Goal: Obtain resource: Download file/media

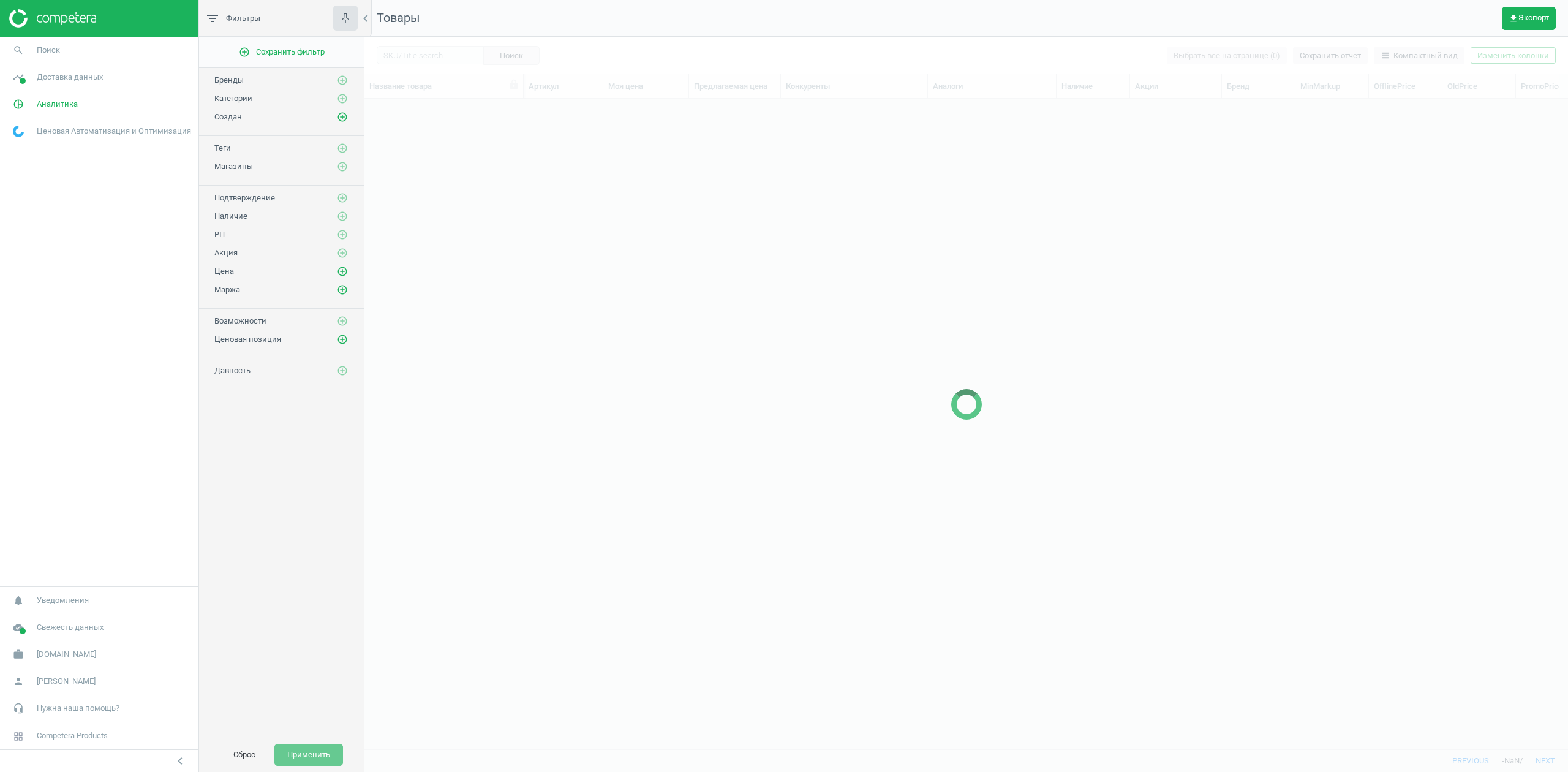
scroll to position [625, 1191]
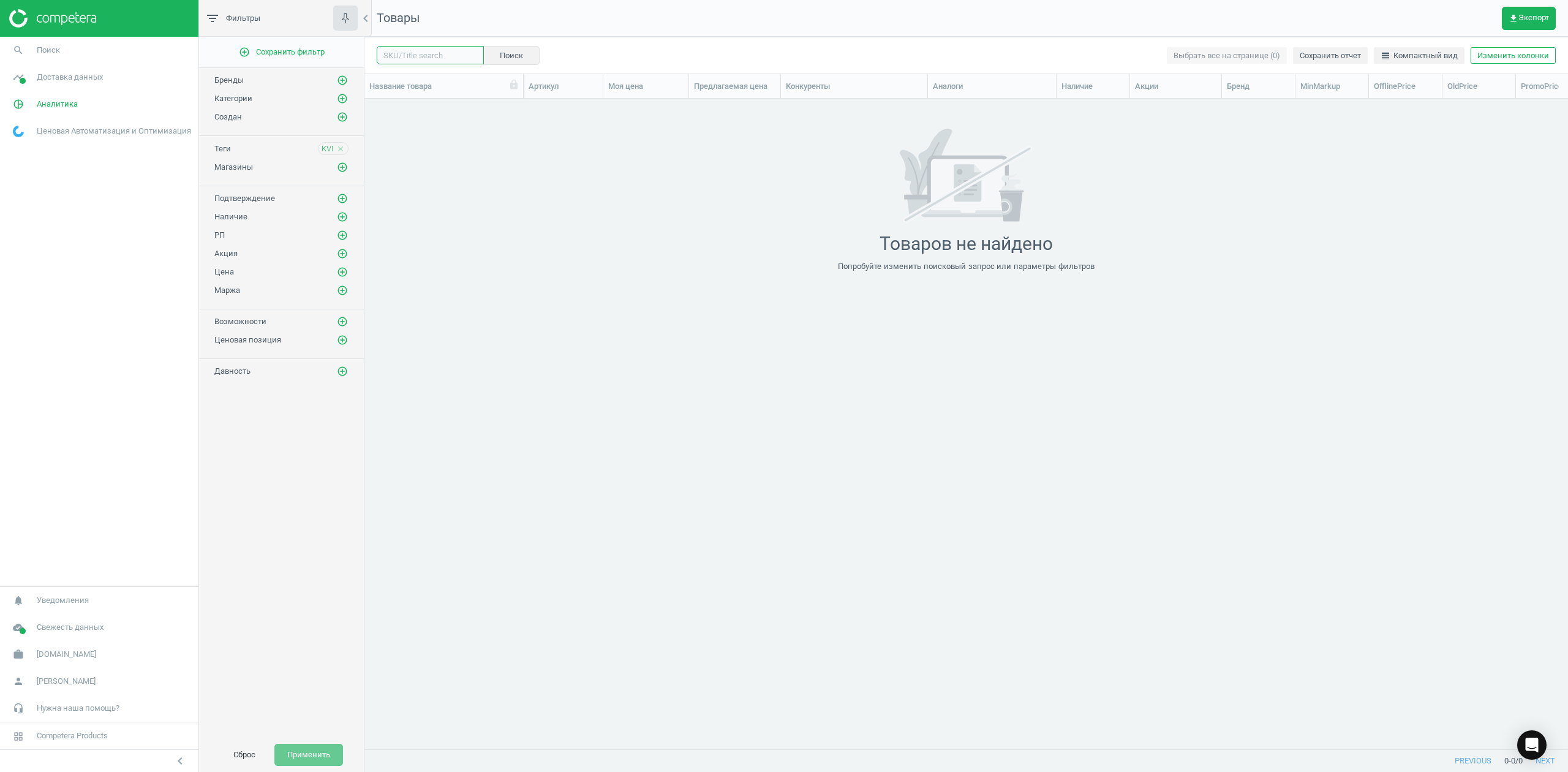
click at [450, 62] on input "text" at bounding box center [430, 55] width 107 height 19
paste input "545152"
click at [394, 55] on input "545152" at bounding box center [430, 55] width 107 height 19
click at [395, 56] on input "545152" at bounding box center [430, 55] width 107 height 19
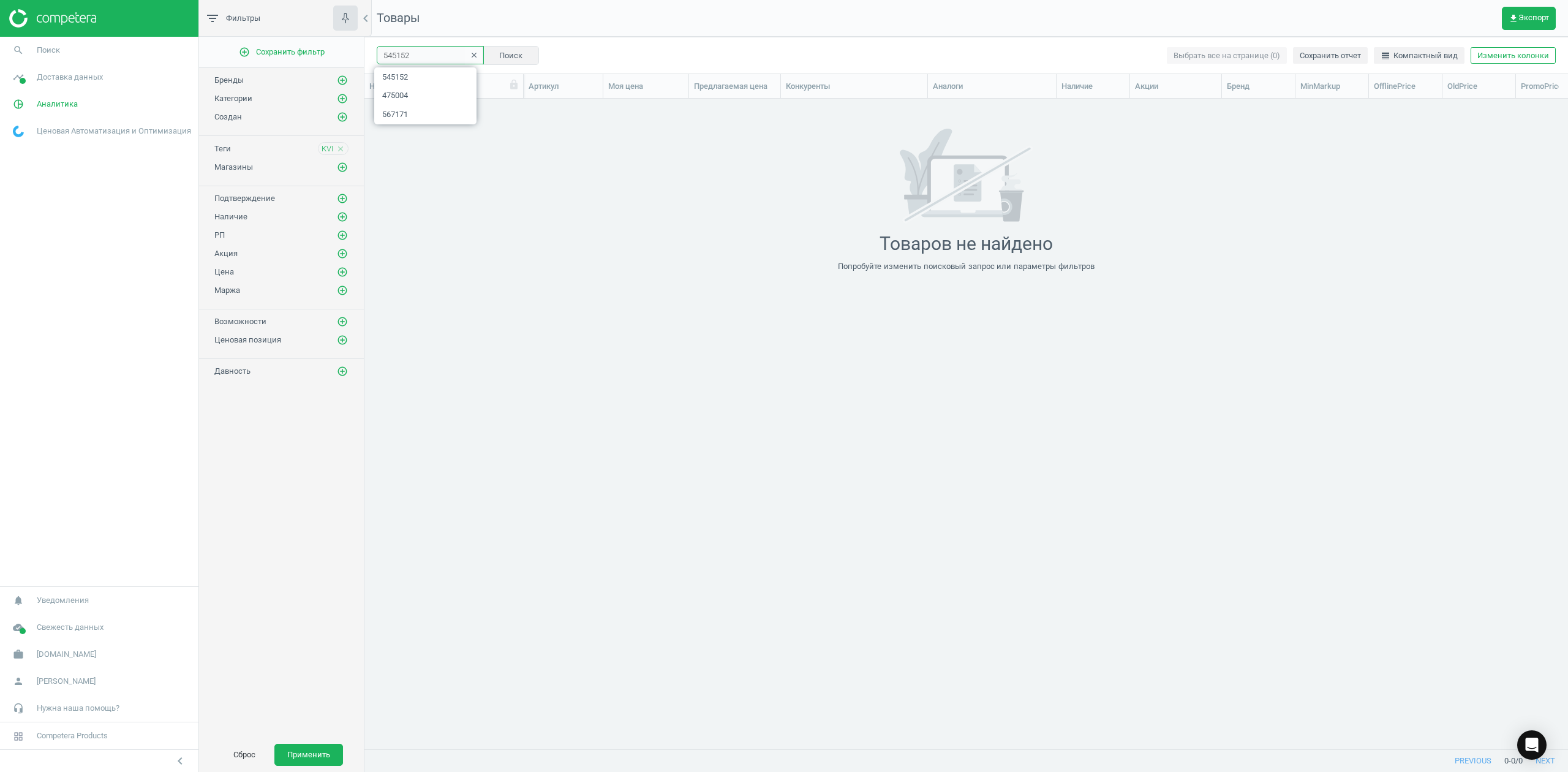
click at [395, 56] on input "545152" at bounding box center [430, 55] width 107 height 19
type input "605172"
click at [470, 52] on icon "clear" at bounding box center [474, 55] width 9 height 9
click at [1523, 14] on span "get_app Экспорт" at bounding box center [1528, 19] width 40 height 10
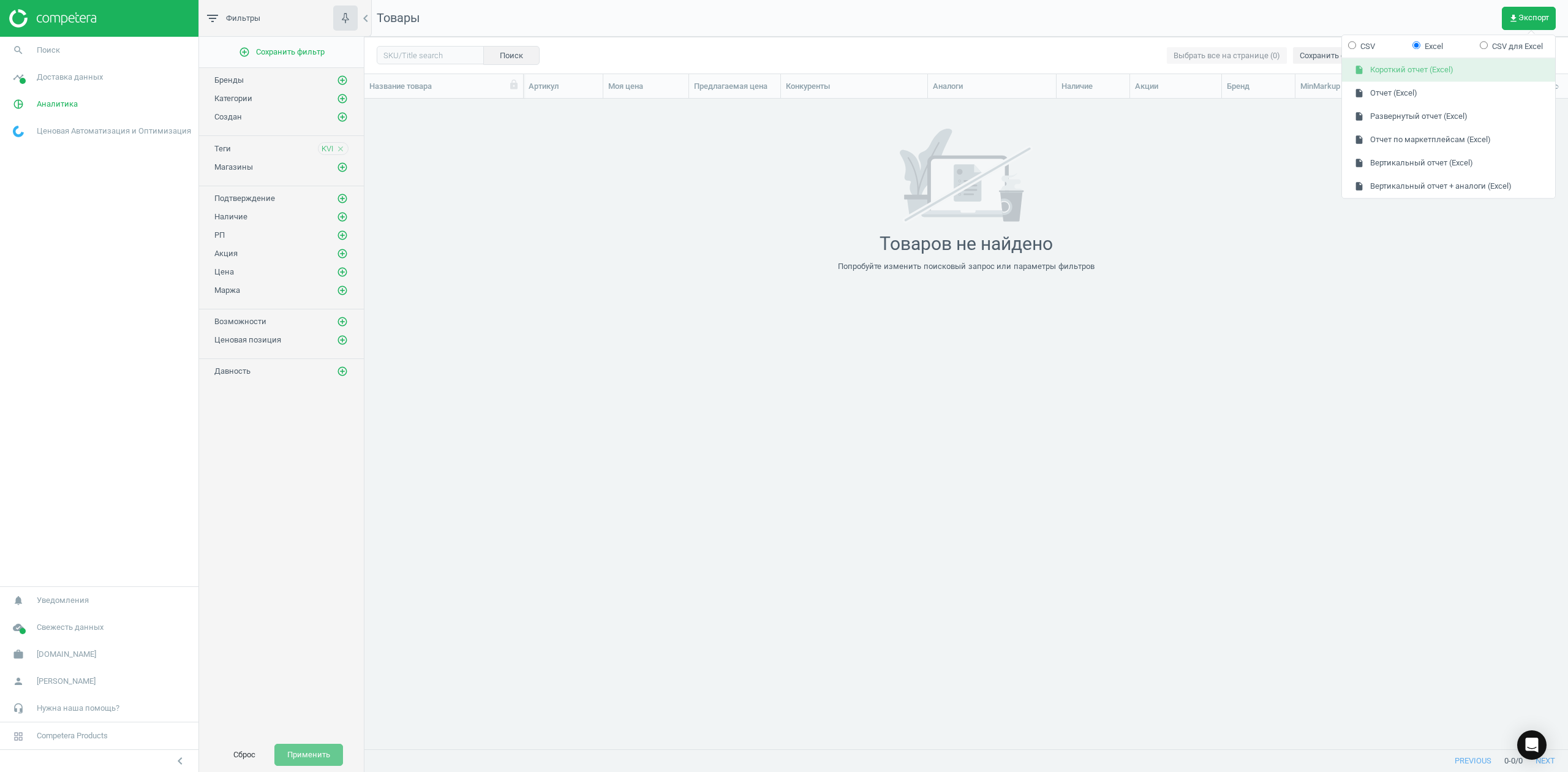
click at [1390, 70] on button "insert_drive_file Короткий отчет (Excel)" at bounding box center [1448, 70] width 213 height 23
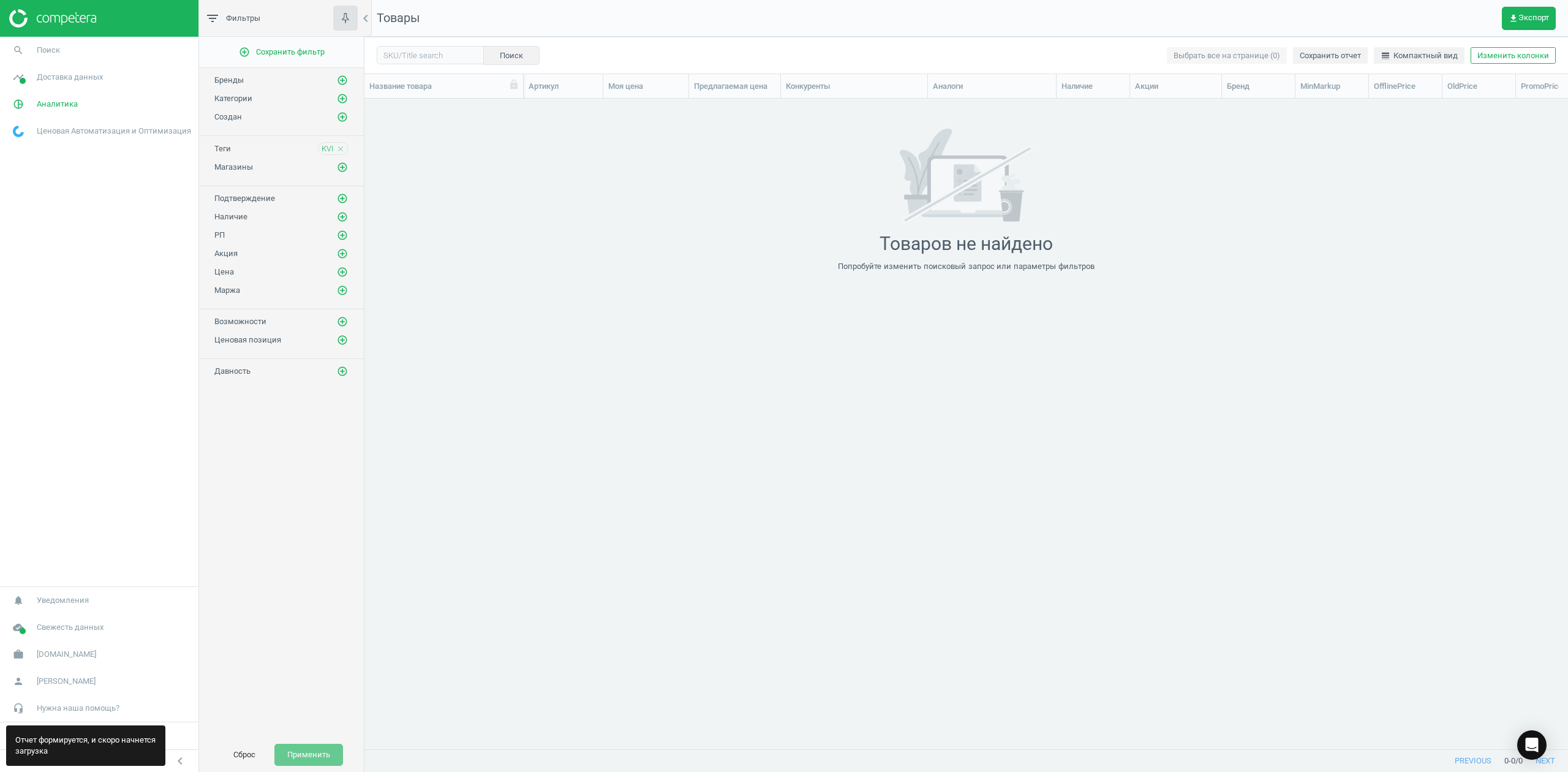
click at [340, 152] on icon "close" at bounding box center [340, 149] width 9 height 9
click at [300, 757] on button "Применить" at bounding box center [308, 755] width 69 height 22
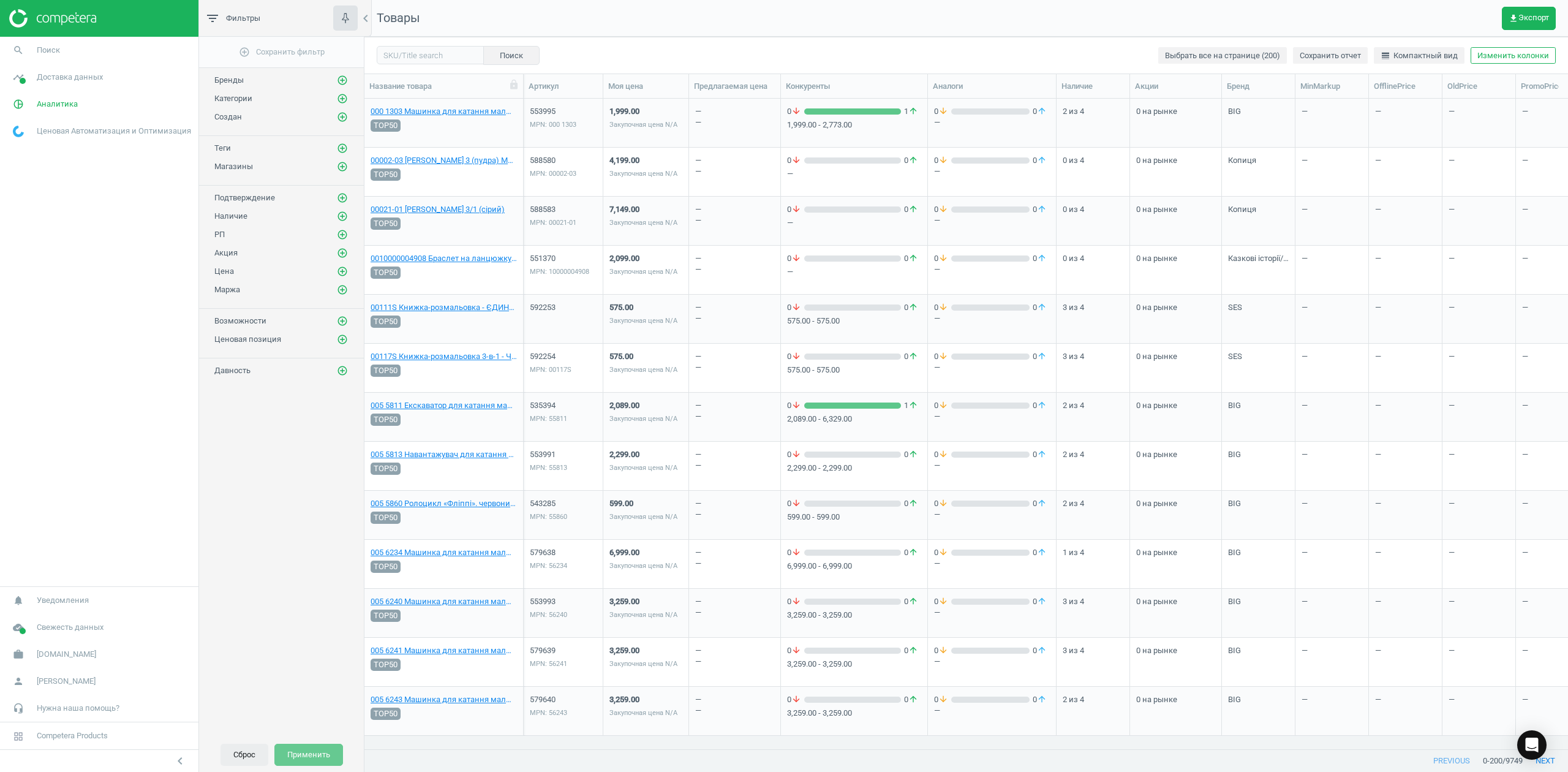
click at [230, 758] on button "Сброс" at bounding box center [244, 755] width 48 height 22
click at [236, 758] on button "Сброс" at bounding box center [244, 755] width 48 height 22
click at [241, 753] on button "Сброс" at bounding box center [244, 755] width 48 height 22
click at [1524, 14] on span "get_app Экспорт" at bounding box center [1528, 19] width 40 height 10
click at [1410, 66] on button "insert_drive_file Короткий отчет (Excel)" at bounding box center [1448, 70] width 213 height 23
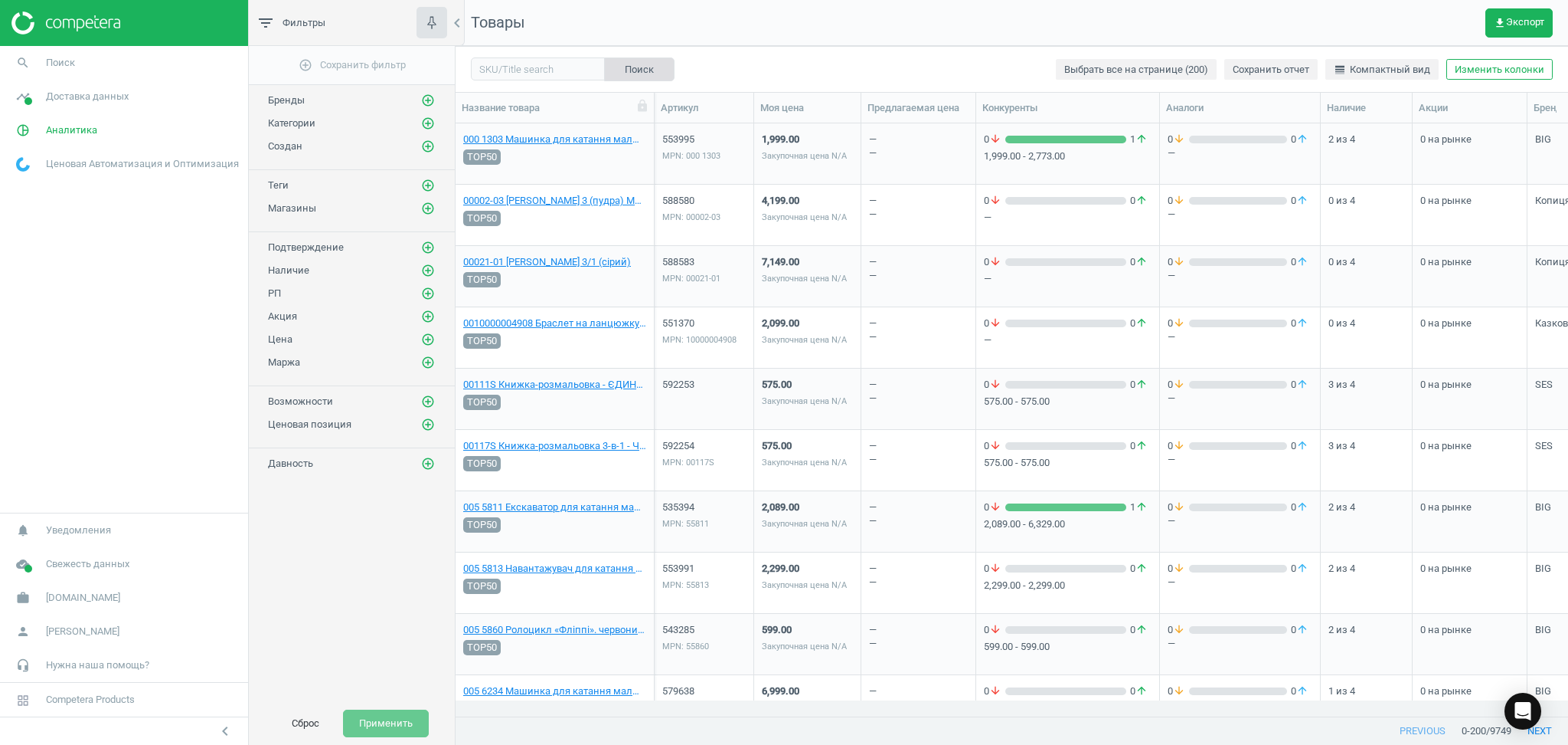
scroll to position [562, 1097]
click at [531, 70] on input "text" at bounding box center [538, 69] width 134 height 23
click at [512, 74] on input "604" at bounding box center [538, 69] width 134 height 23
type input "604042"
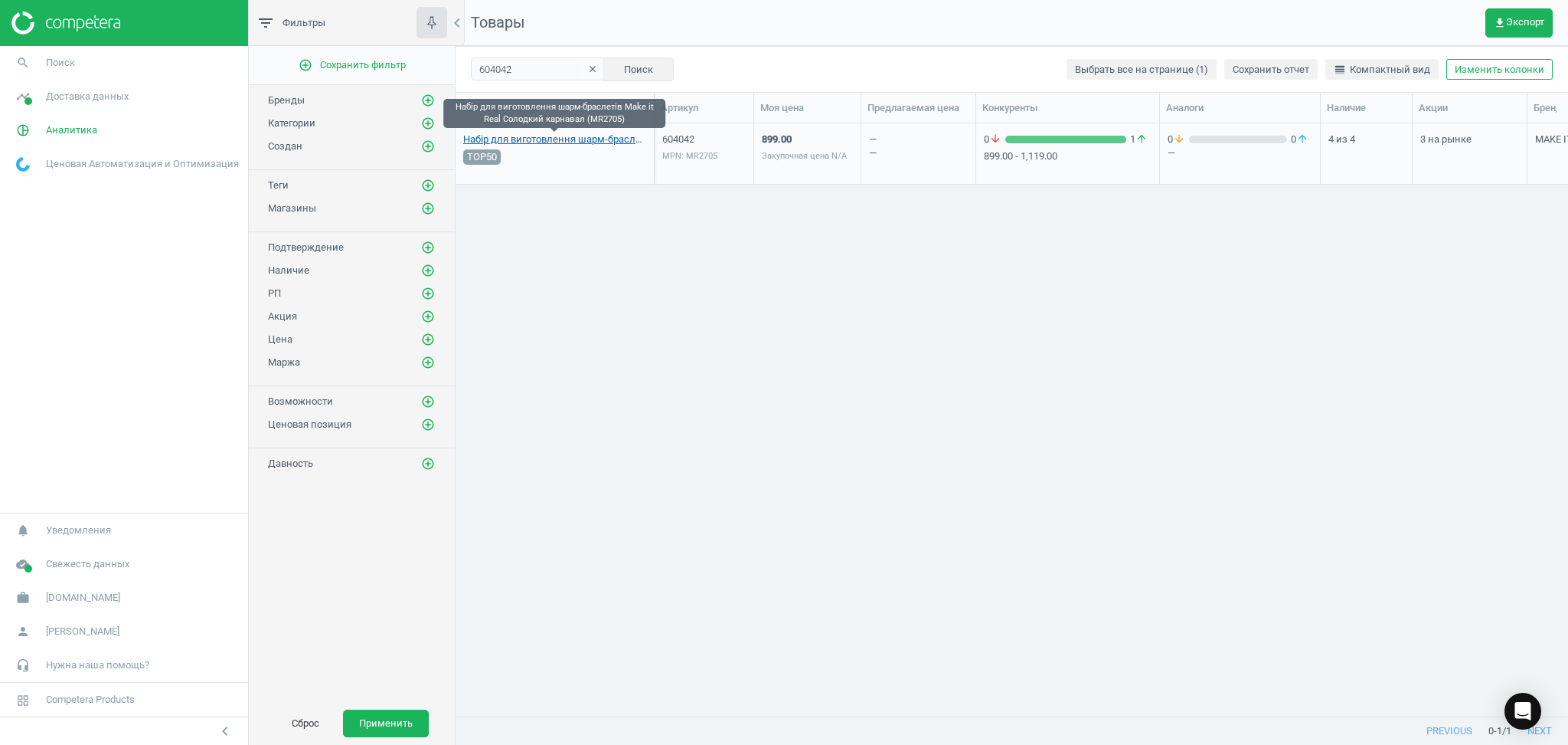
click at [507, 134] on link "Набір для виготовлення шарм-браслетів Make it Real Солодкий карнавал (MR2705)" at bounding box center [555, 140] width 183 height 14
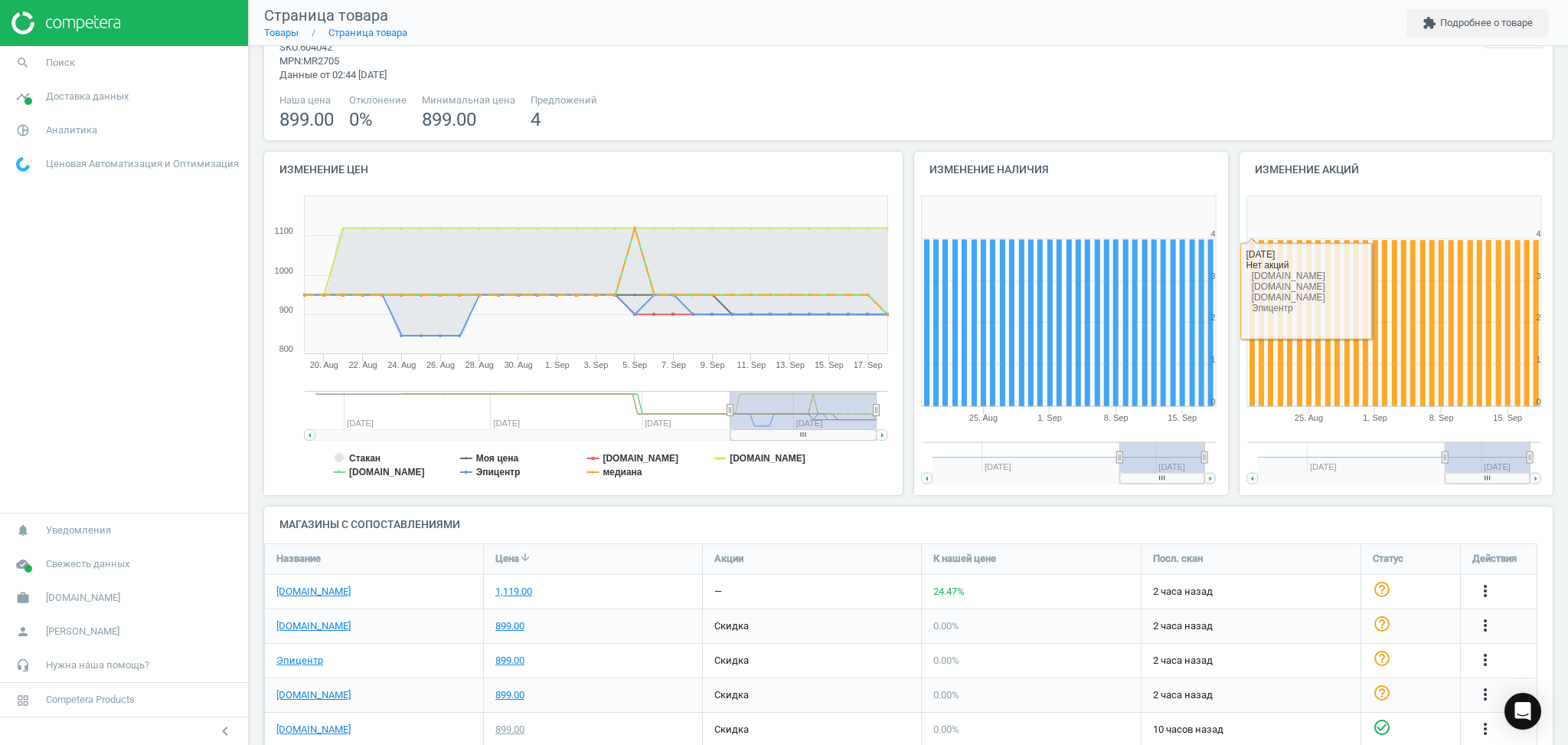
scroll to position [104, 0]
